Goal: Information Seeking & Learning: Learn about a topic

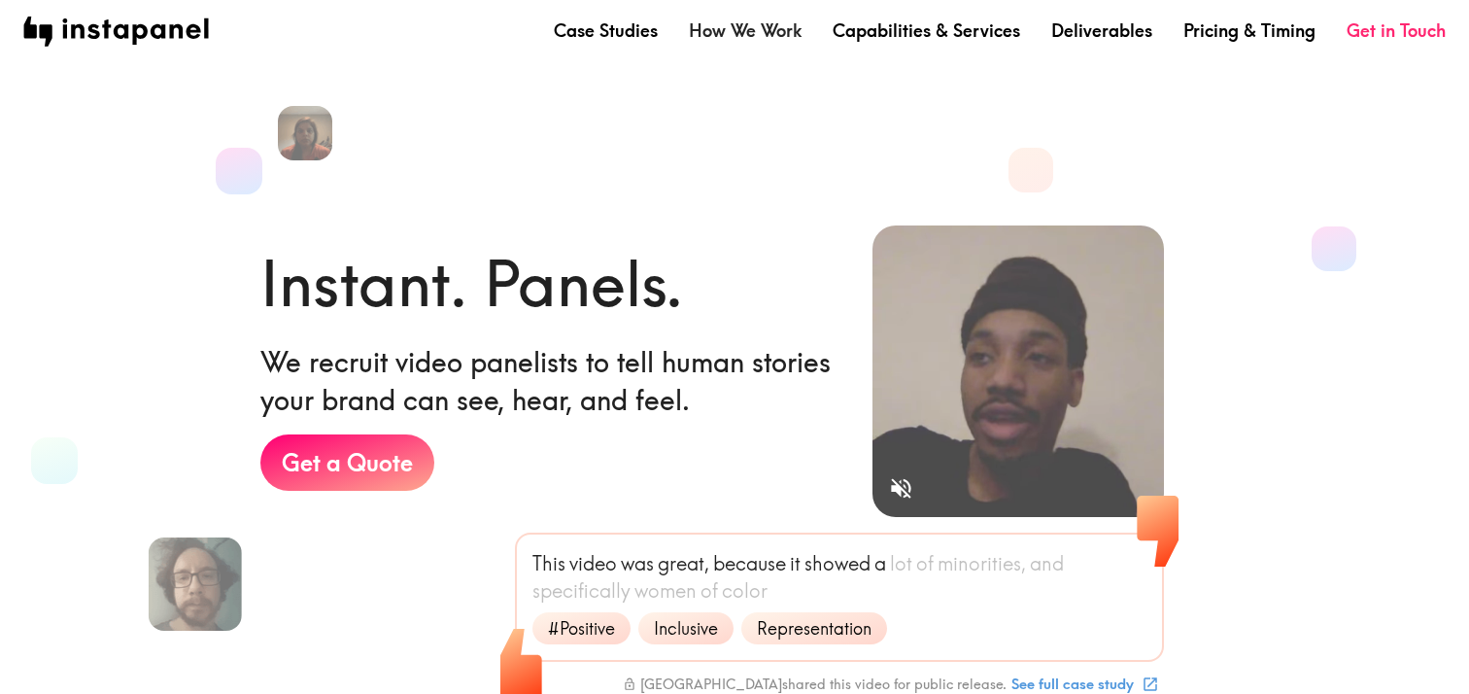
click at [760, 42] on link "How We Work" at bounding box center [745, 30] width 113 height 24
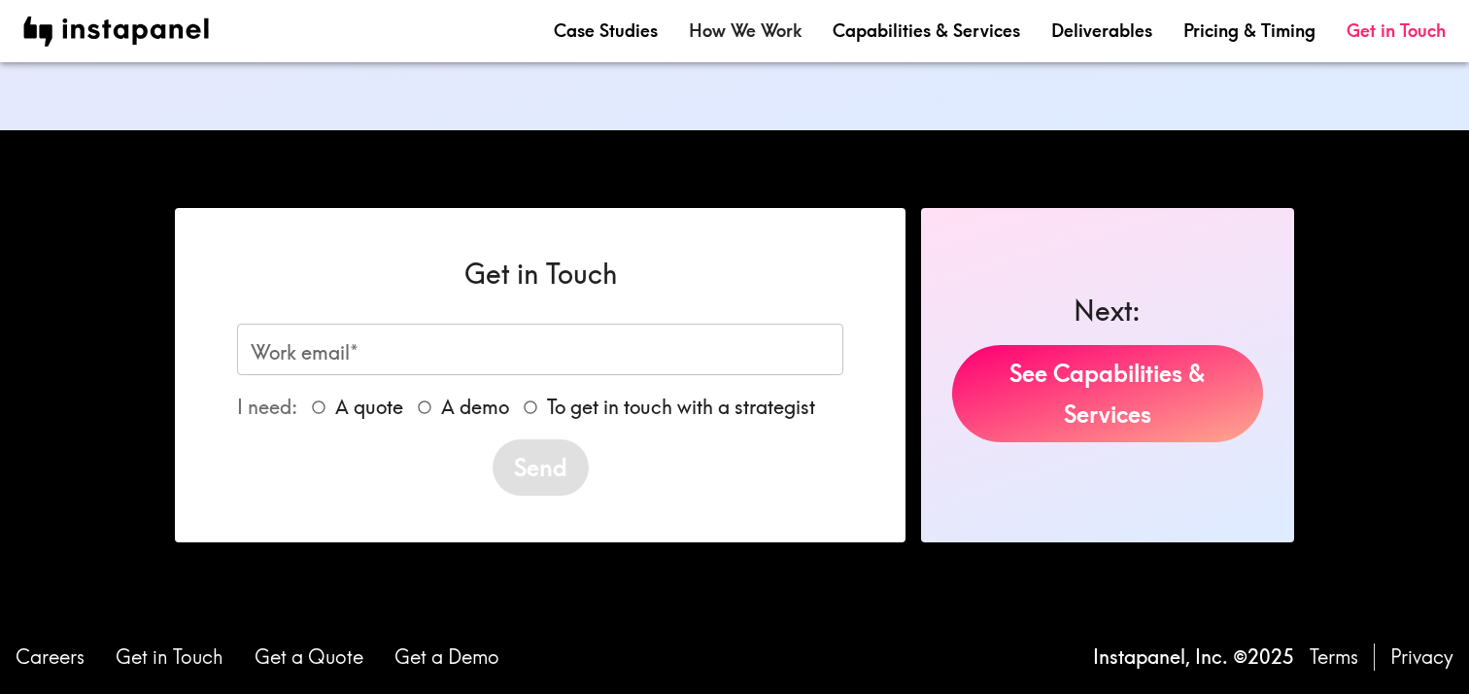
scroll to position [2344, 0]
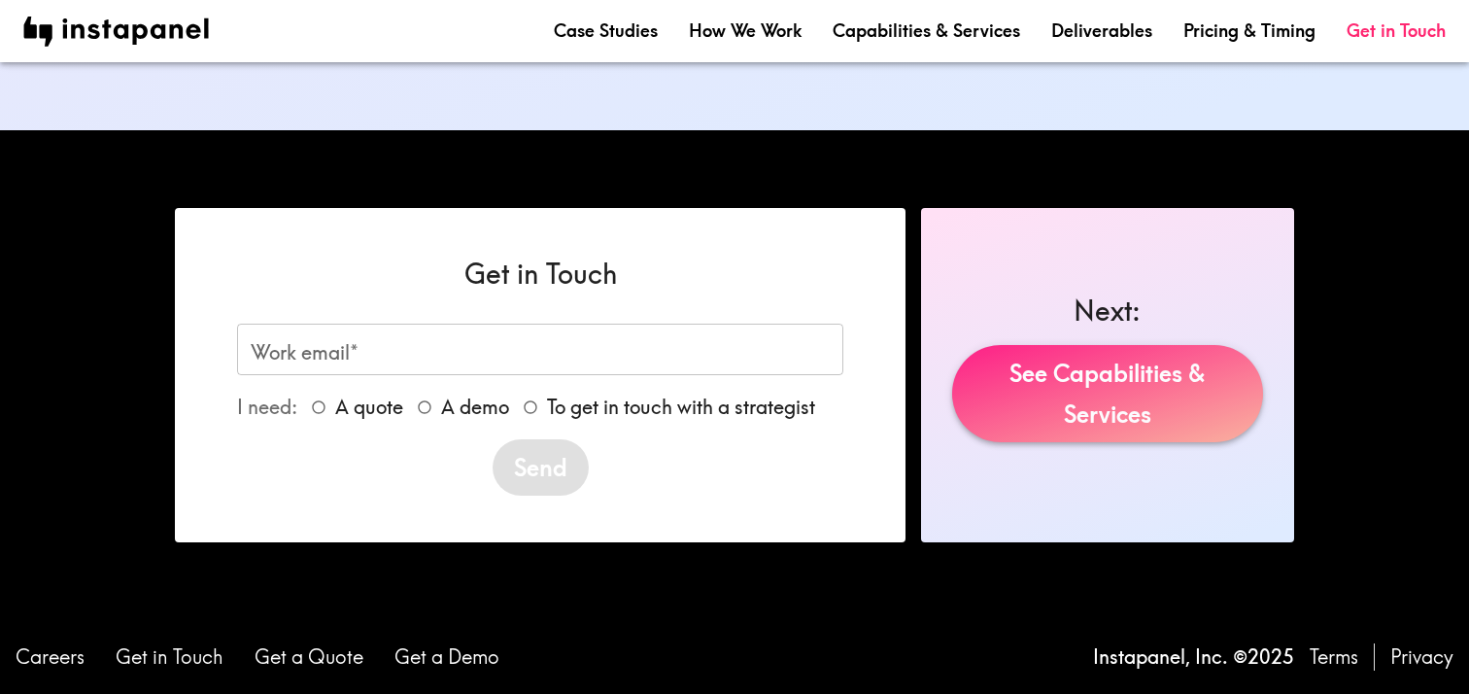
click at [1011, 394] on link "See Capabilities & Services" at bounding box center [1107, 393] width 311 height 97
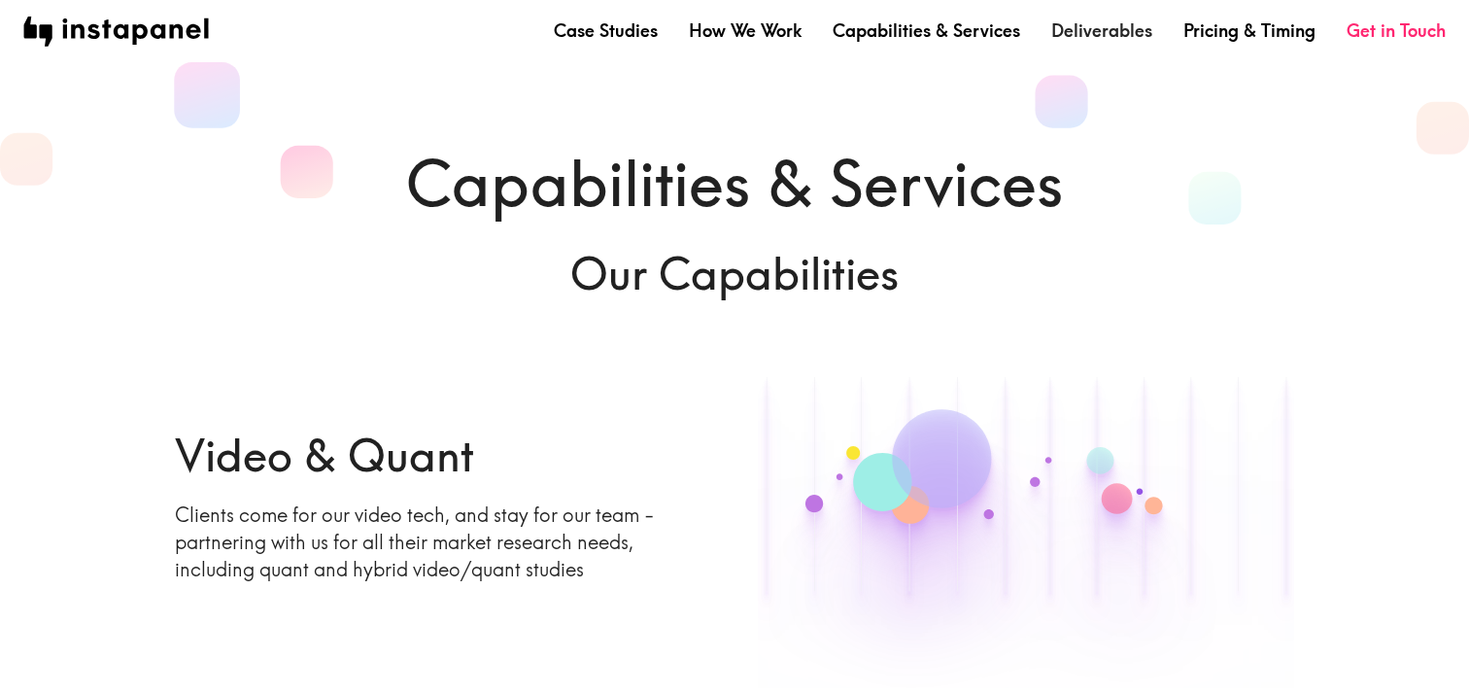
click at [1078, 35] on link "Deliverables" at bounding box center [1101, 30] width 101 height 24
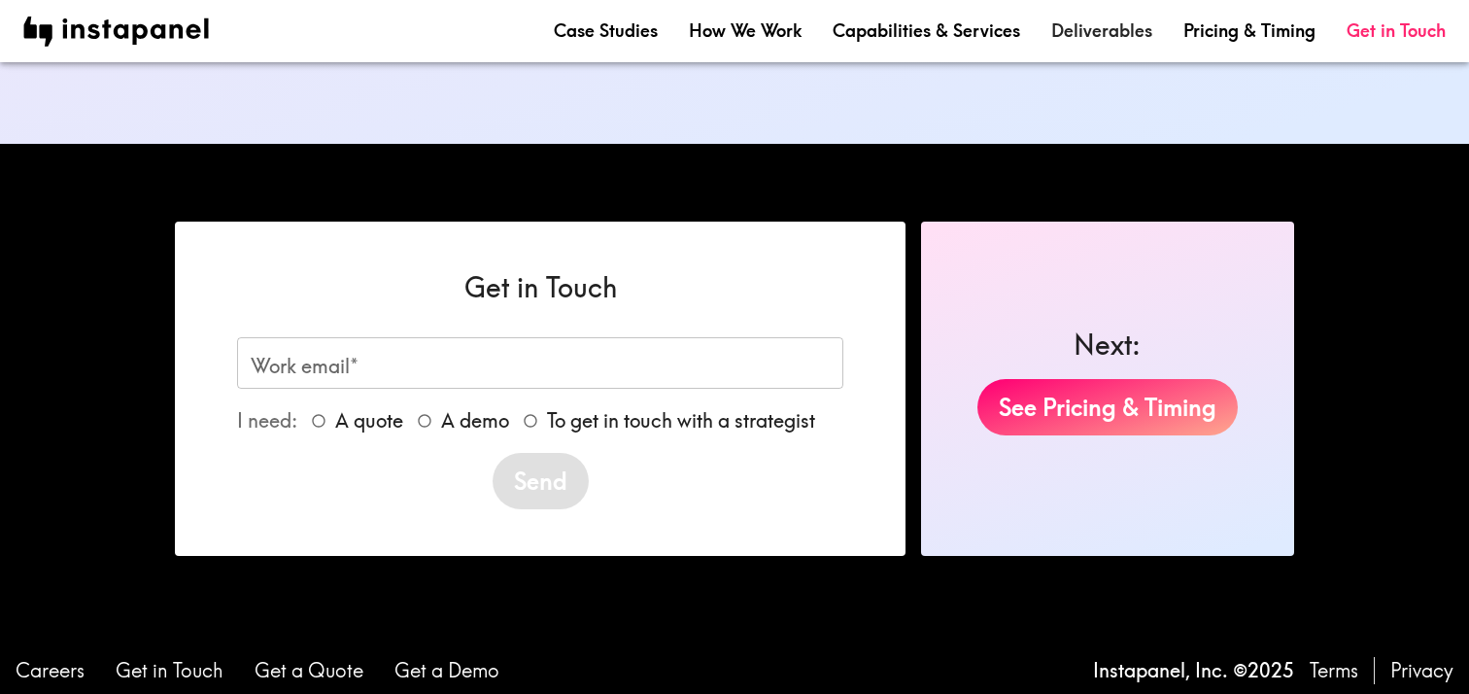
scroll to position [3031, 0]
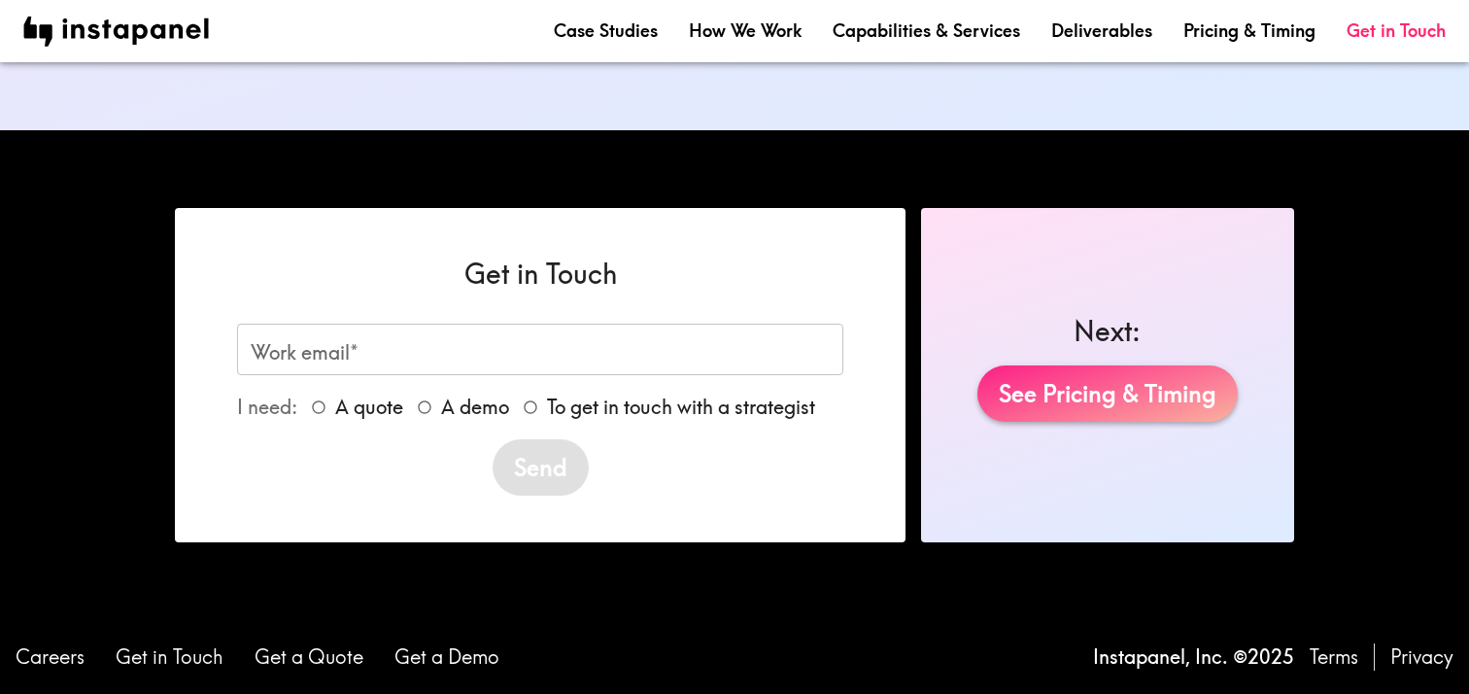
click at [1084, 392] on link "See Pricing & Timing" at bounding box center [1108, 393] width 260 height 56
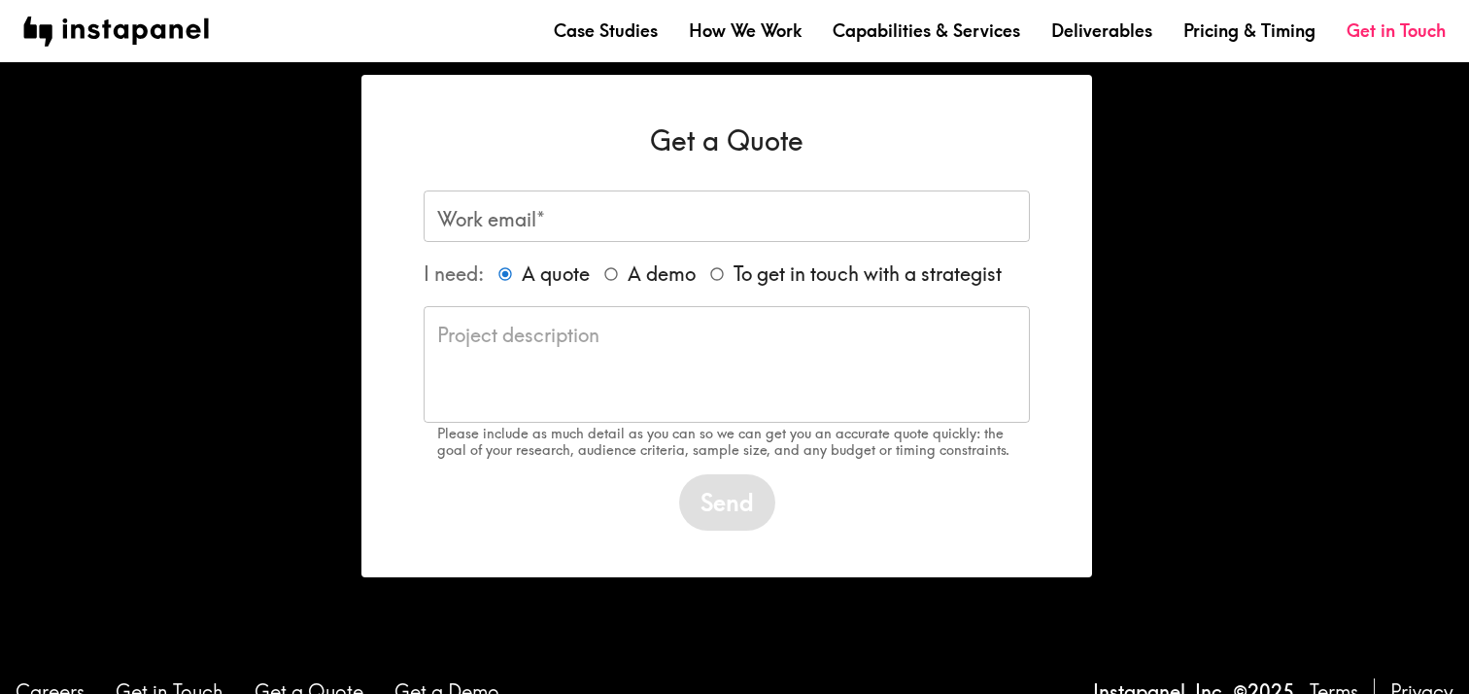
scroll to position [1637, 0]
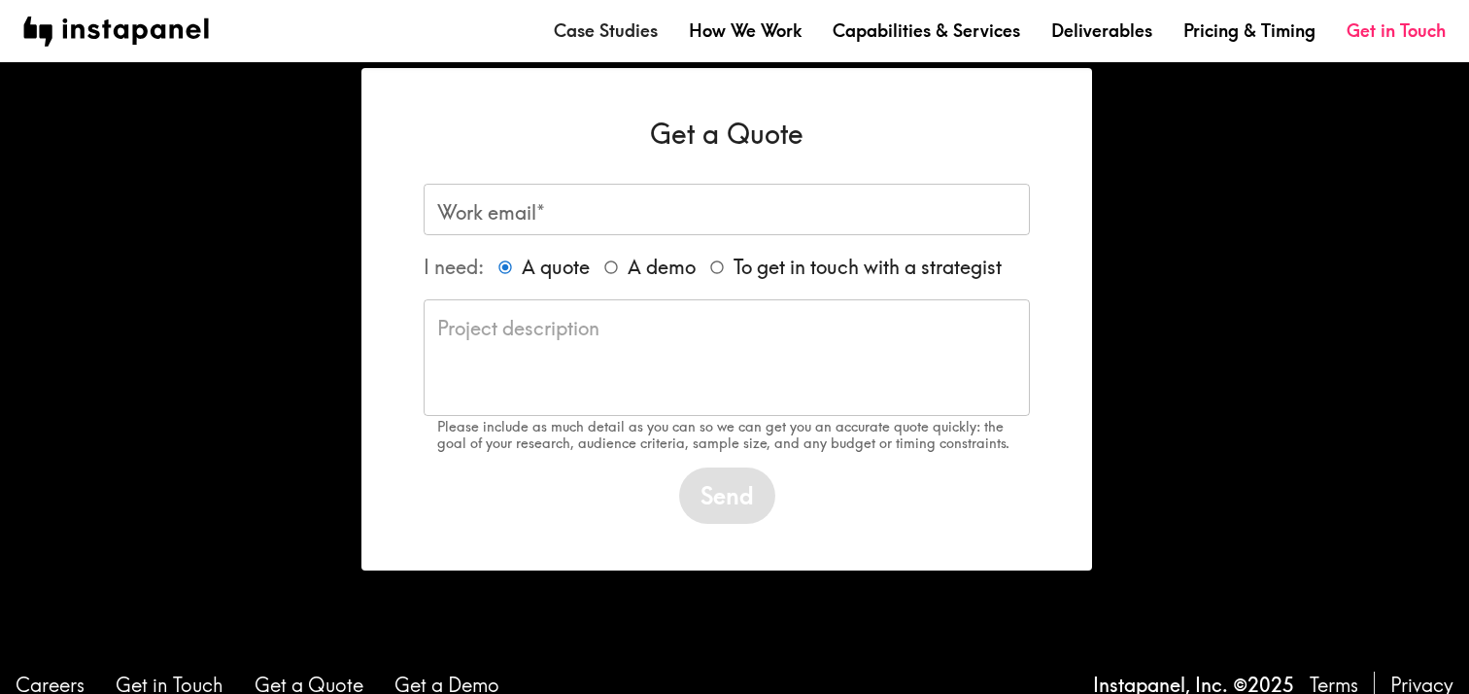
click at [620, 34] on link "Case Studies" at bounding box center [606, 30] width 104 height 24
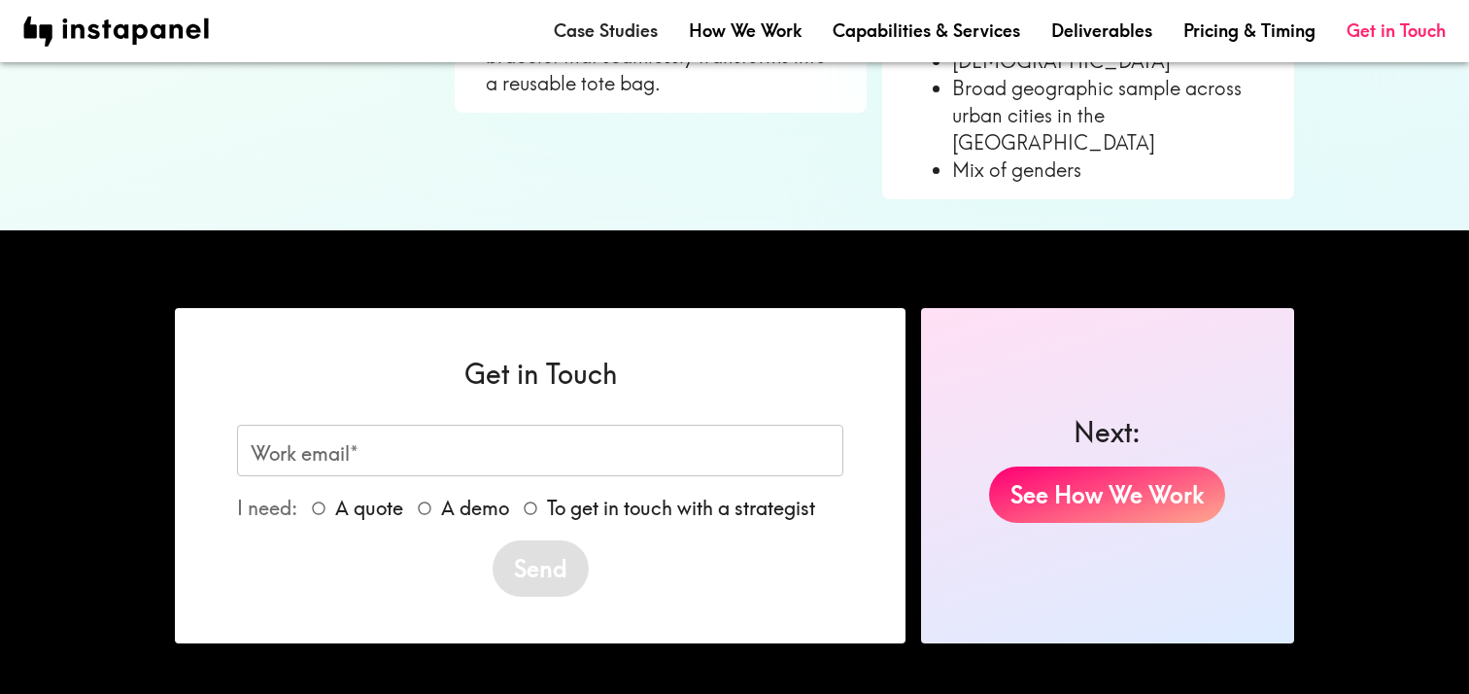
scroll to position [1909, 0]
